Goal: Task Accomplishment & Management: Manage account settings

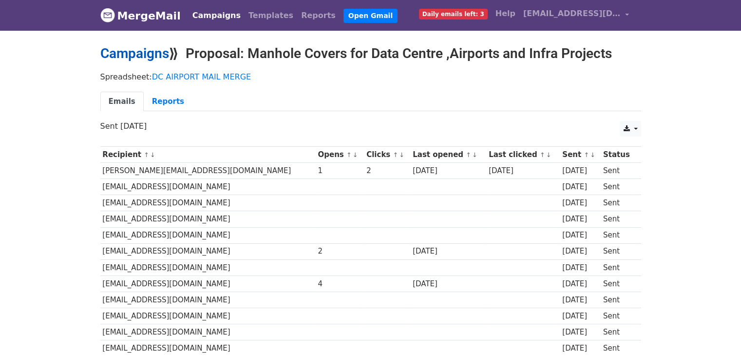
click at [152, 57] on link "Campaigns" at bounding box center [134, 53] width 69 height 16
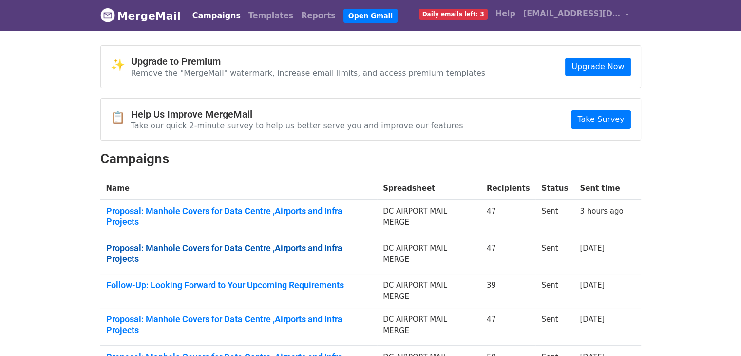
click at [313, 243] on link "Proposal: Manhole Covers for Data Centre ,Airports and Infra Projects" at bounding box center [239, 253] width 266 height 21
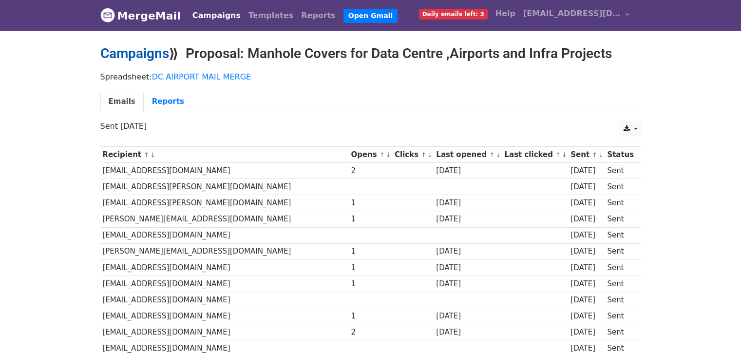
click at [160, 49] on link "Campaigns" at bounding box center [134, 53] width 69 height 16
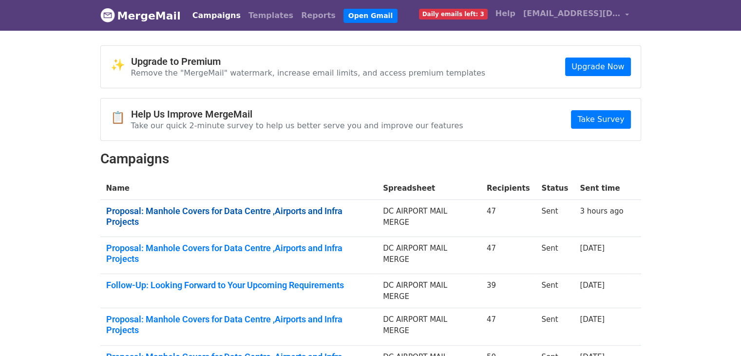
click at [290, 211] on link "Proposal: Manhole Covers for Data Centre ,Airports and Infra Projects" at bounding box center [239, 216] width 266 height 21
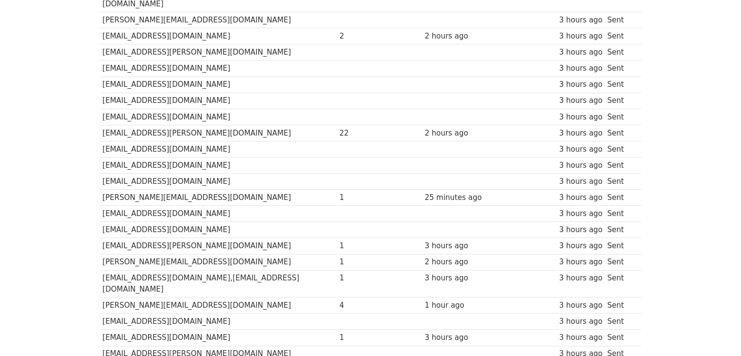
scroll to position [238, 0]
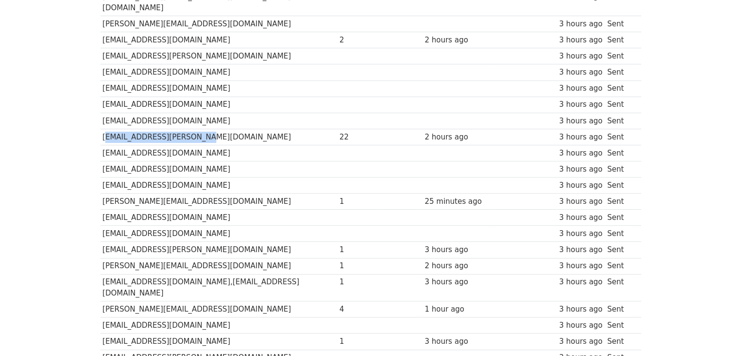
drag, startPoint x: 211, startPoint y: 125, endPoint x: 103, endPoint y: 120, distance: 107.3
click at [103, 129] on td "[EMAIL_ADDRESS][PERSON_NAME][DOMAIN_NAME]" at bounding box center [218, 137] width 237 height 16
copy td "[EMAIL_ADDRESS][PERSON_NAME][DOMAIN_NAME]"
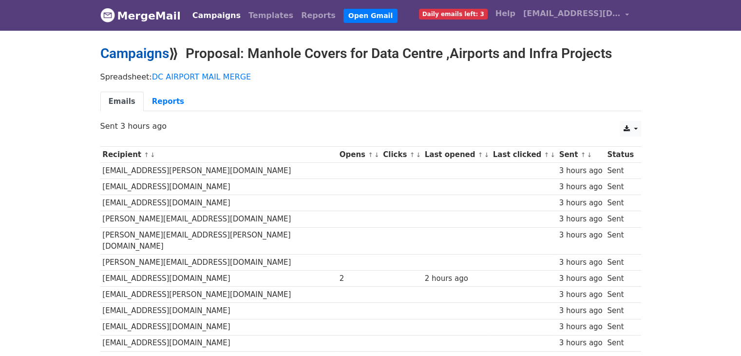
click at [127, 59] on link "Campaigns" at bounding box center [134, 53] width 69 height 16
